Goal: Find specific page/section: Find specific page/section

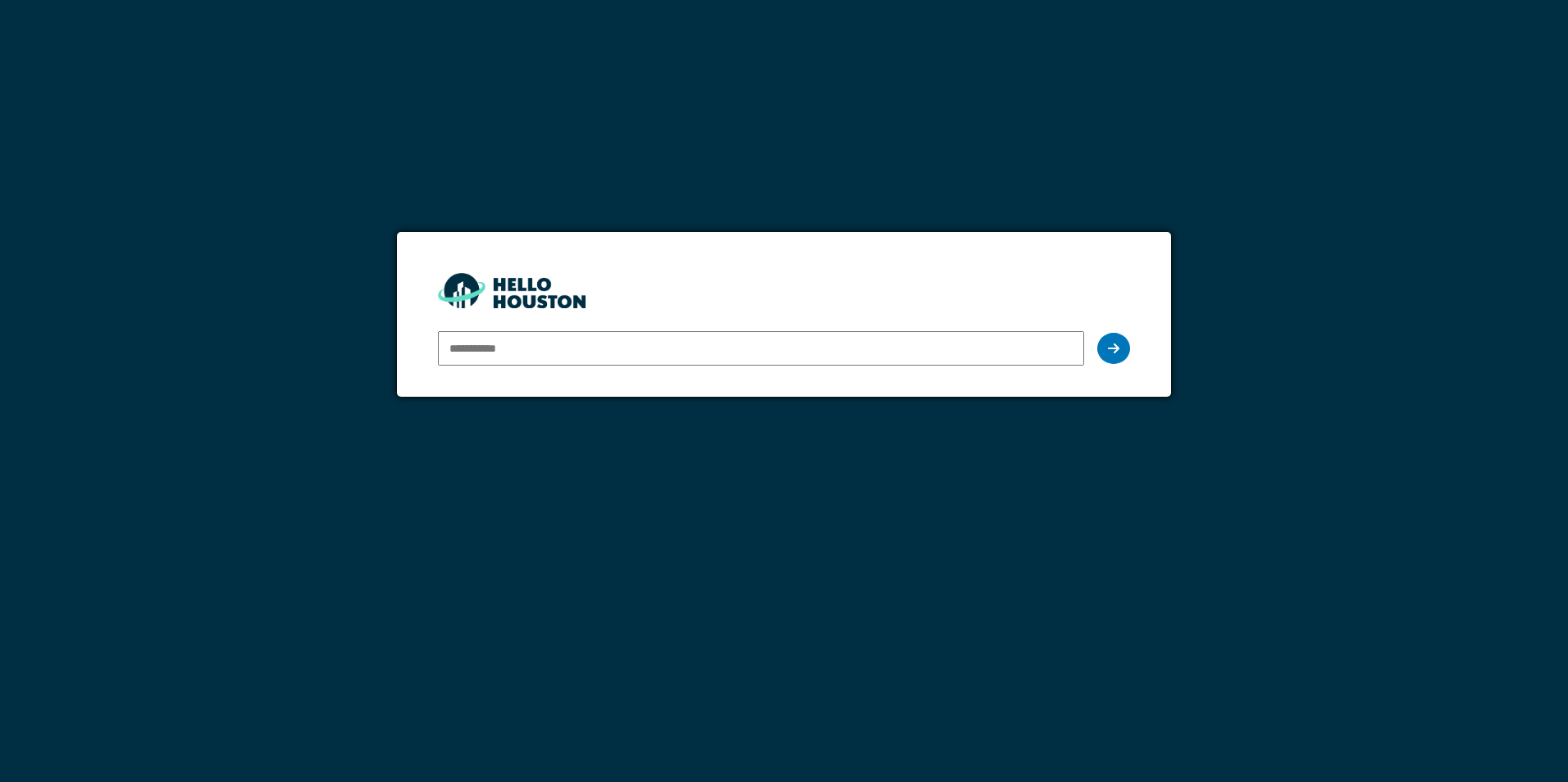
click at [599, 353] on input "email" at bounding box center [761, 349] width 646 height 34
type input "**********"
click at [1119, 352] on div at bounding box center [1114, 348] width 32 height 31
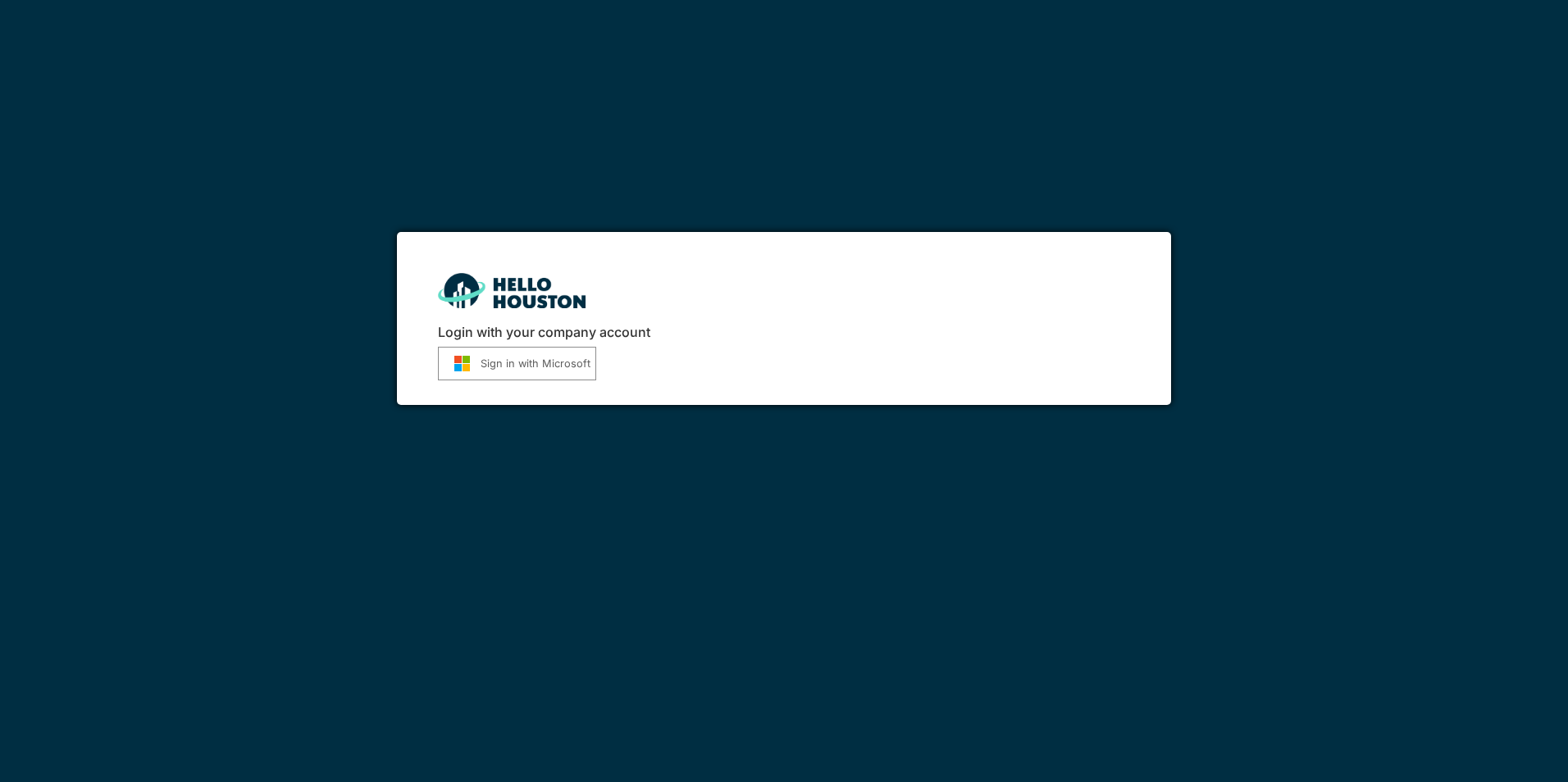
click at [554, 360] on button "Sign in with Microsoft" at bounding box center [517, 363] width 158 height 33
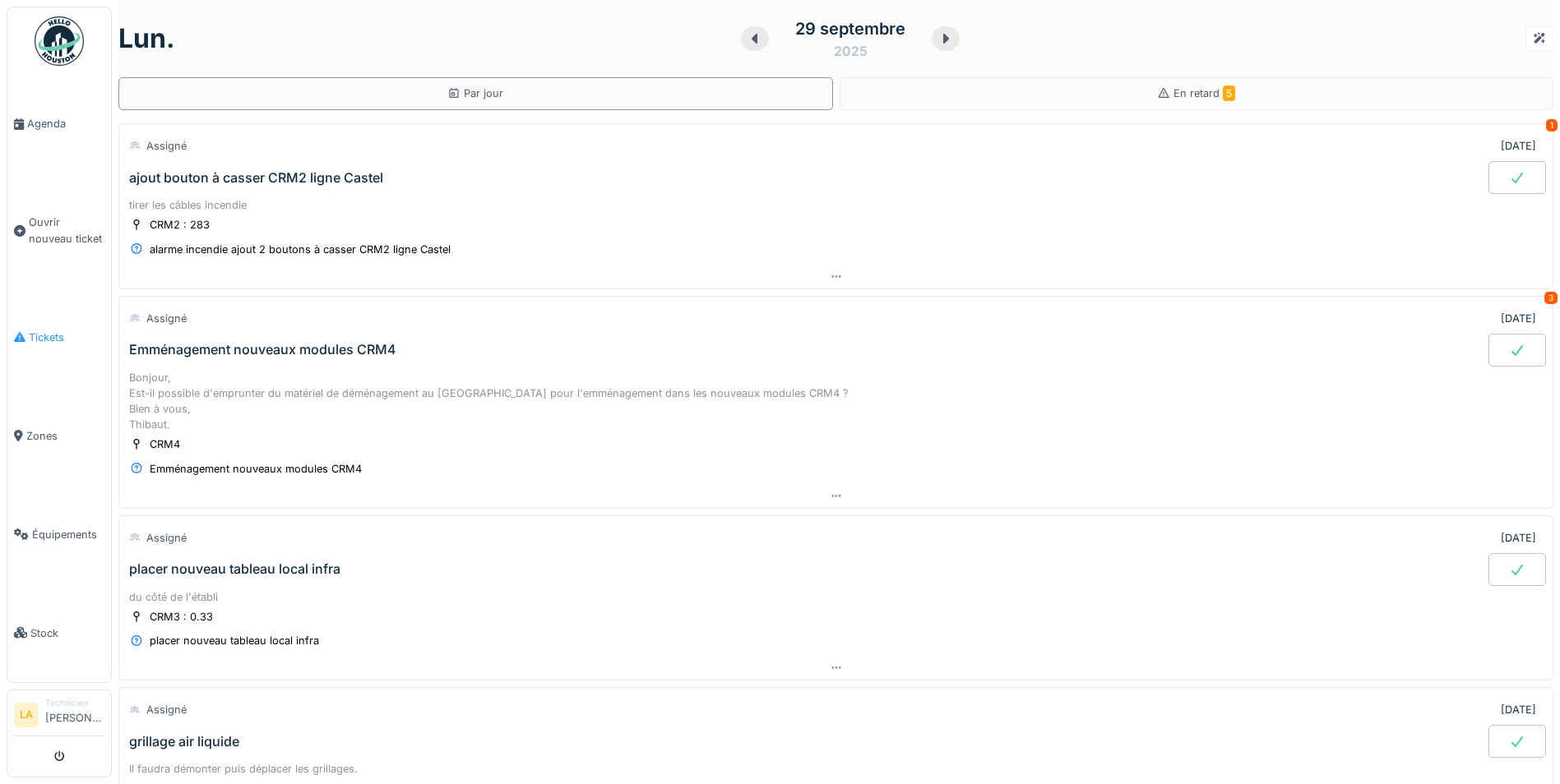
click at [49, 336] on span "Tickets" at bounding box center [67, 337] width 76 height 15
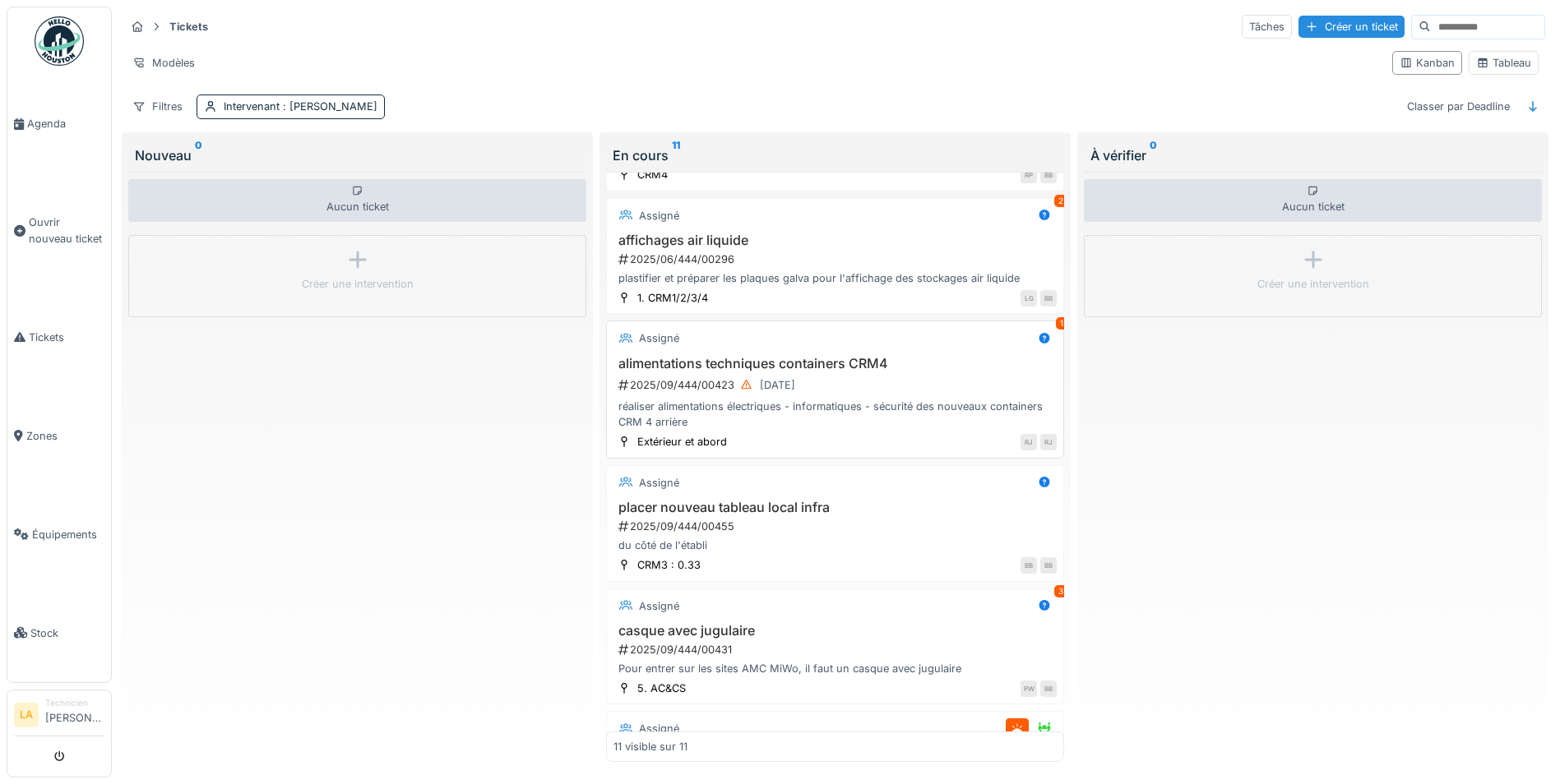
scroll to position [329, 0]
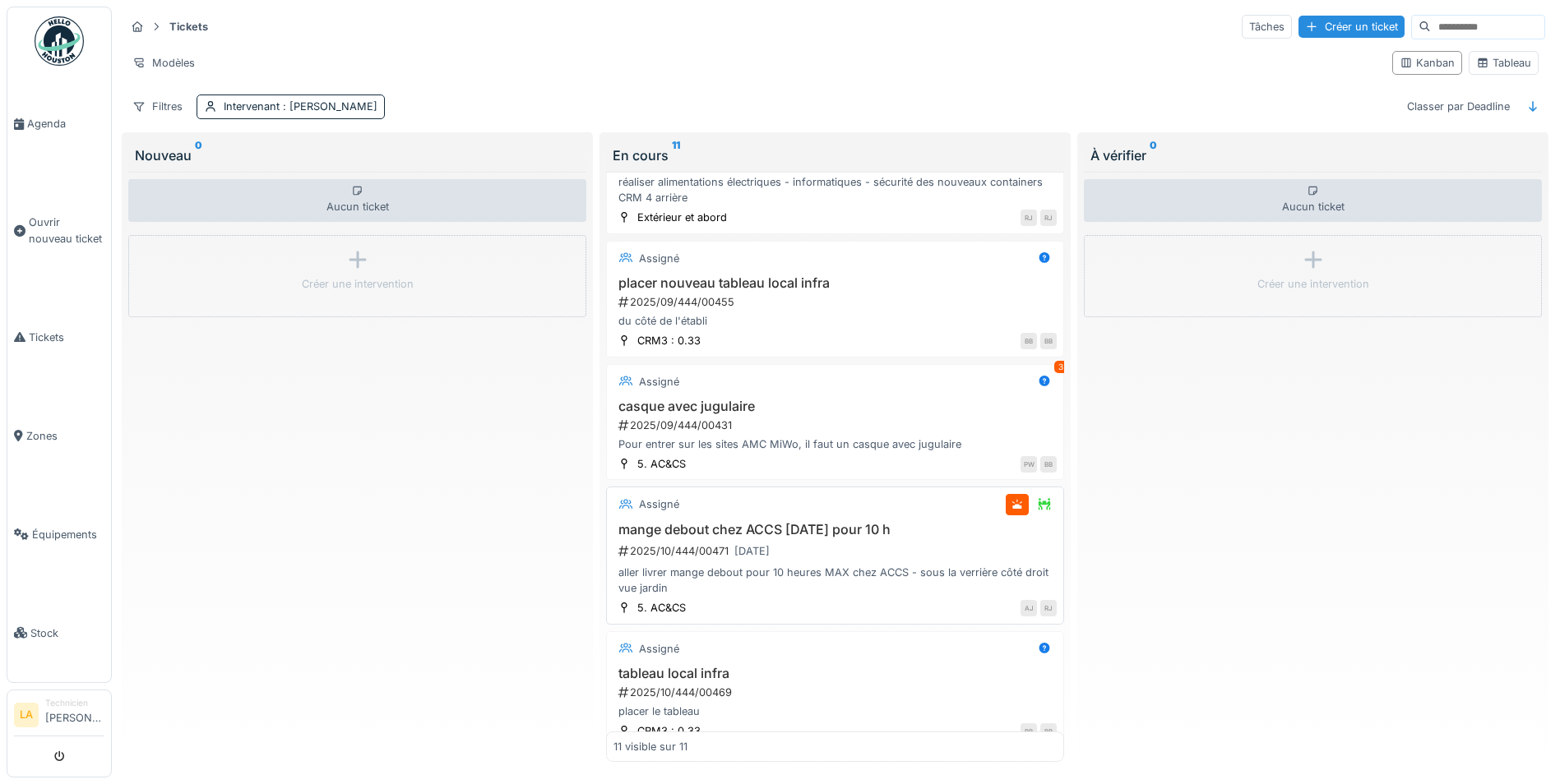
click at [852, 531] on h3 "mange debout chez ACCS [DATE] pour 10 h" at bounding box center [835, 529] width 443 height 15
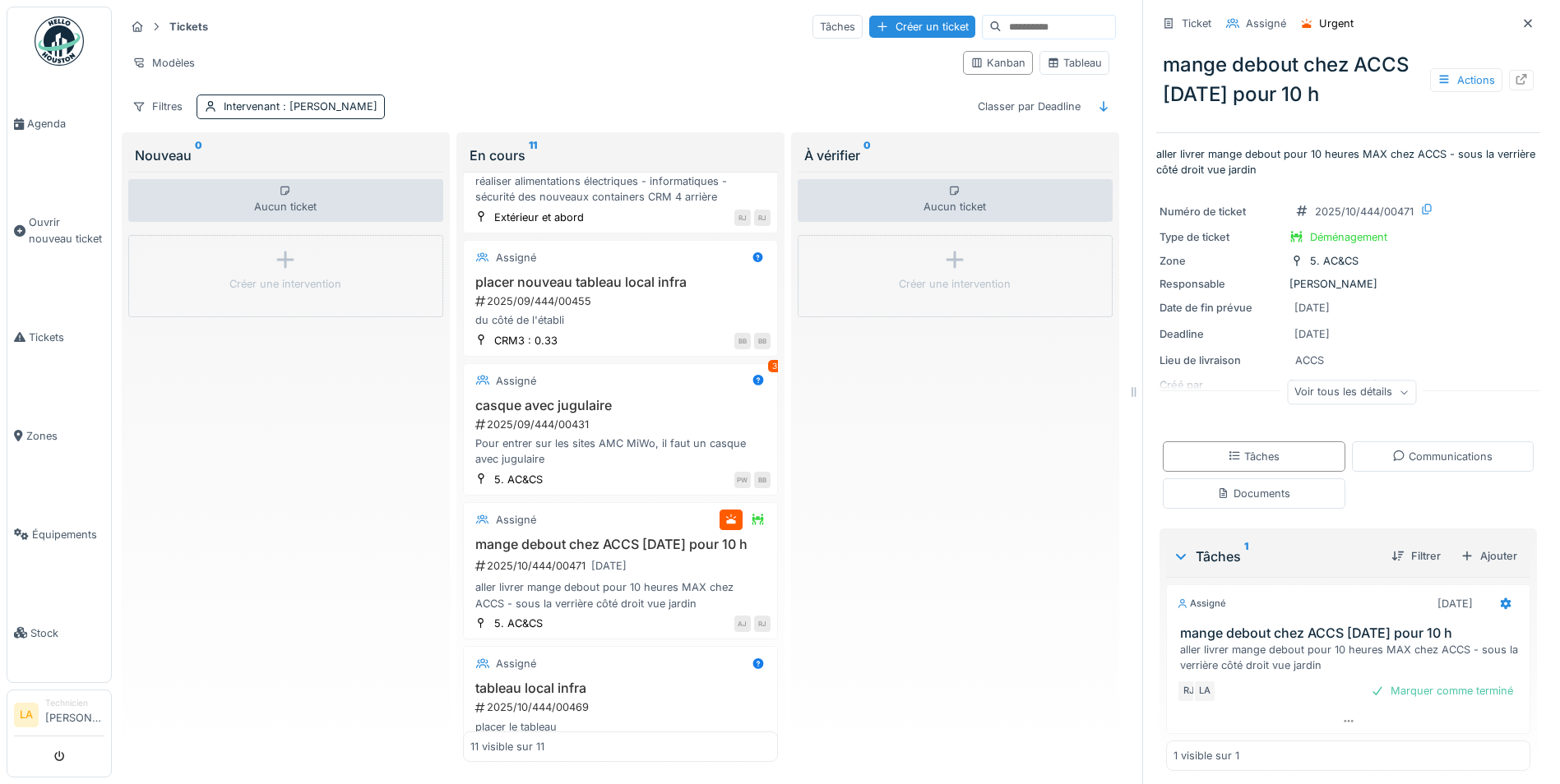
scroll to position [8, 0]
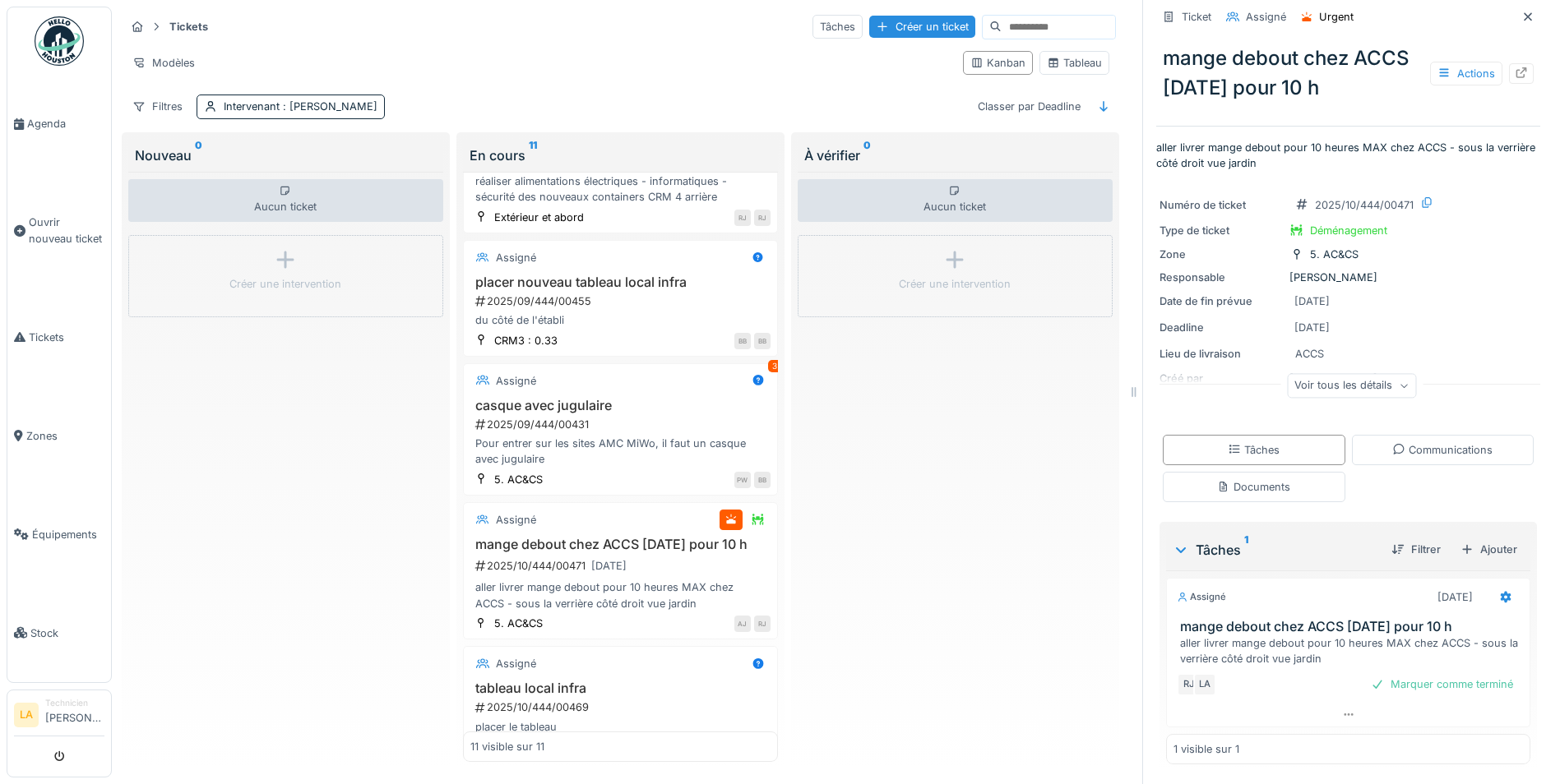
click at [1399, 387] on icon at bounding box center [1403, 386] width 10 height 8
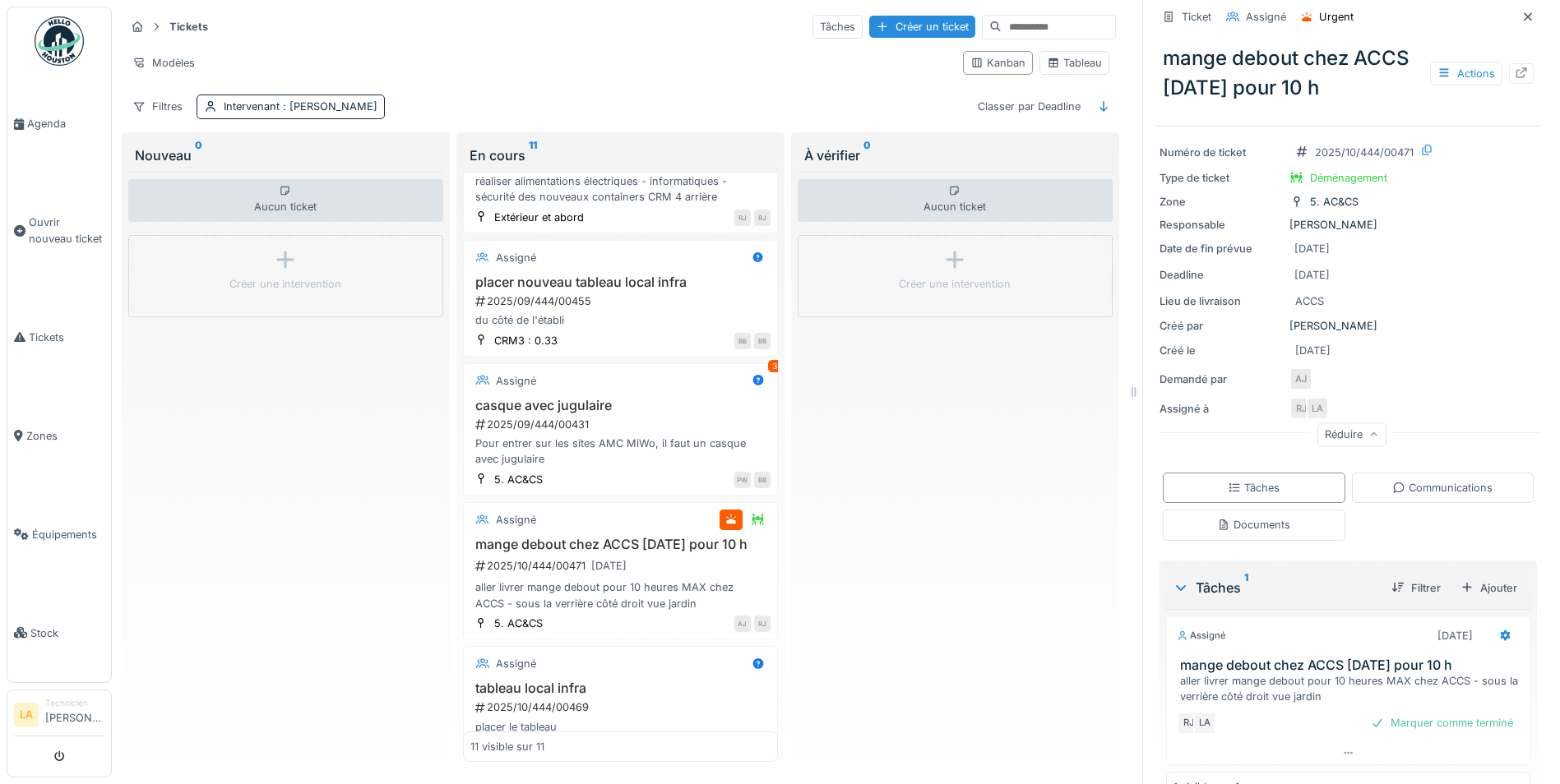
scroll to position [98, 0]
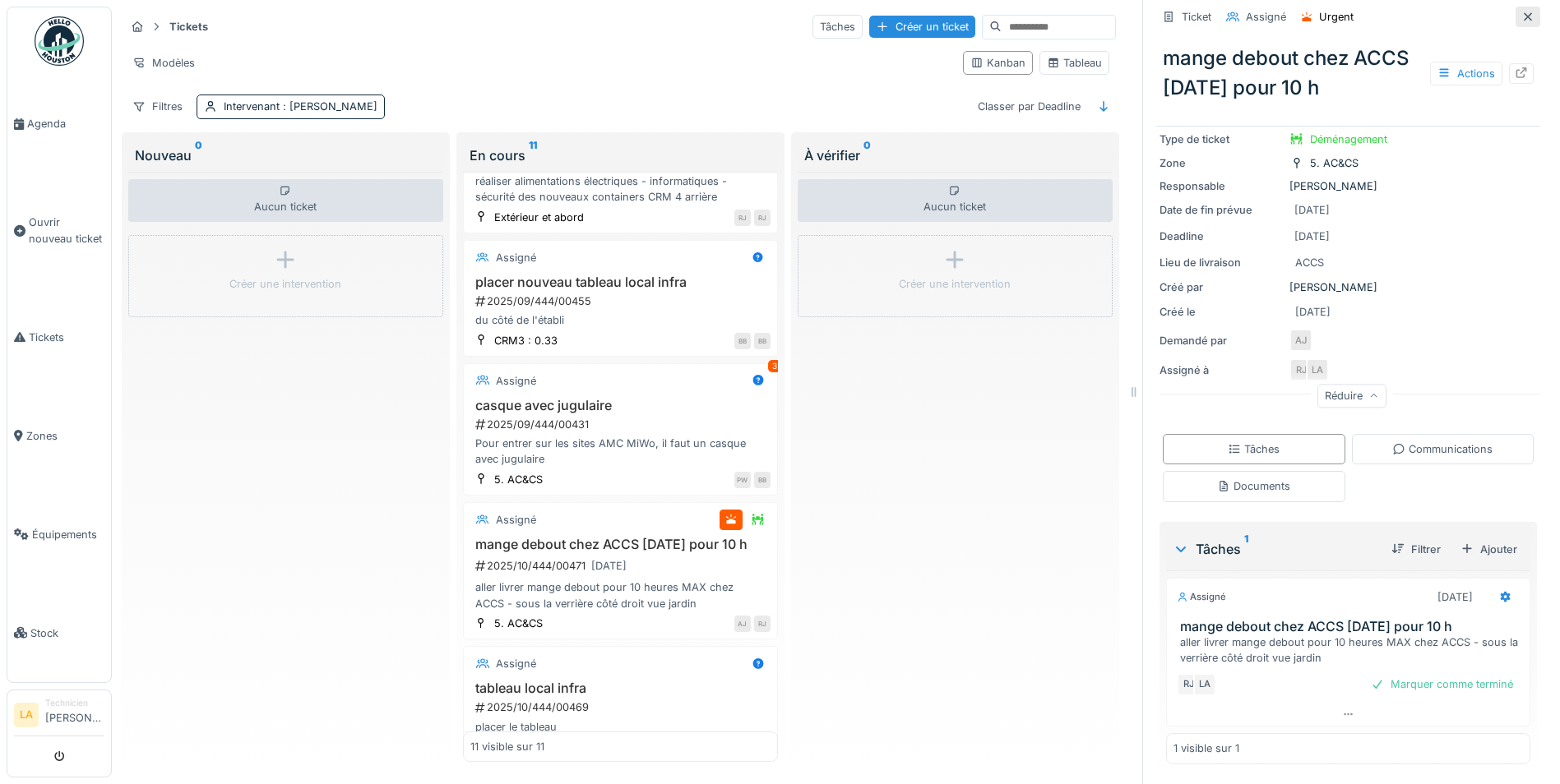
click at [1521, 15] on icon at bounding box center [1528, 17] width 14 height 11
